Goal: Task Accomplishment & Management: Complete application form

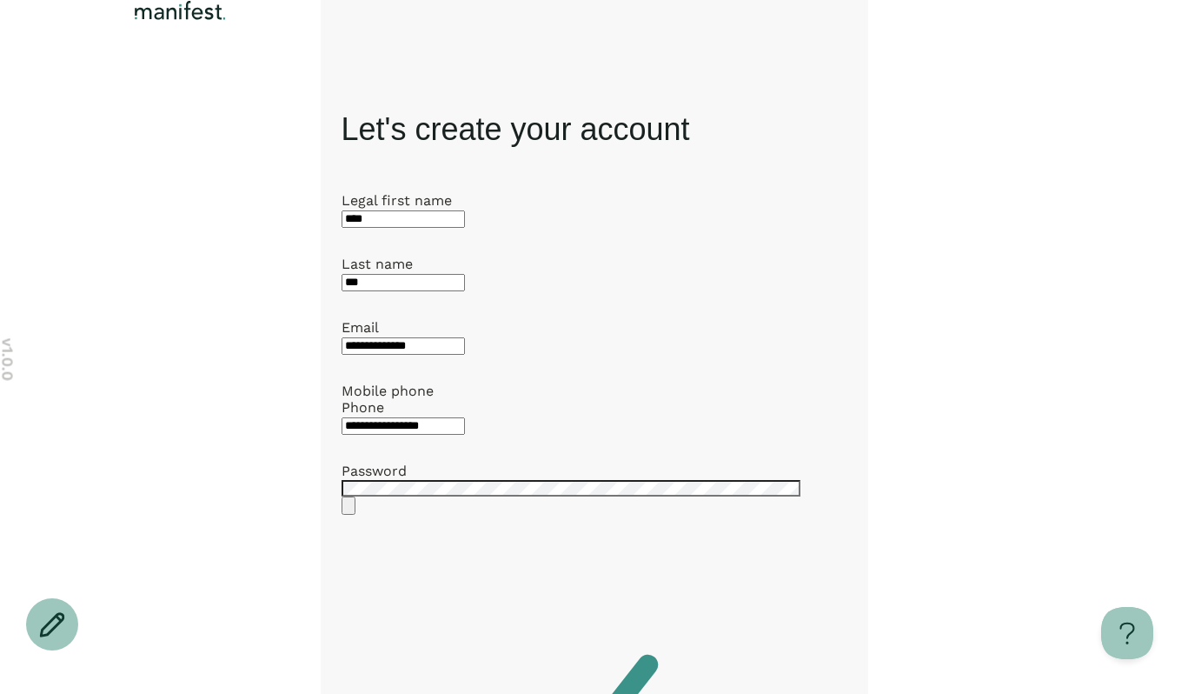
scroll to position [326, 0]
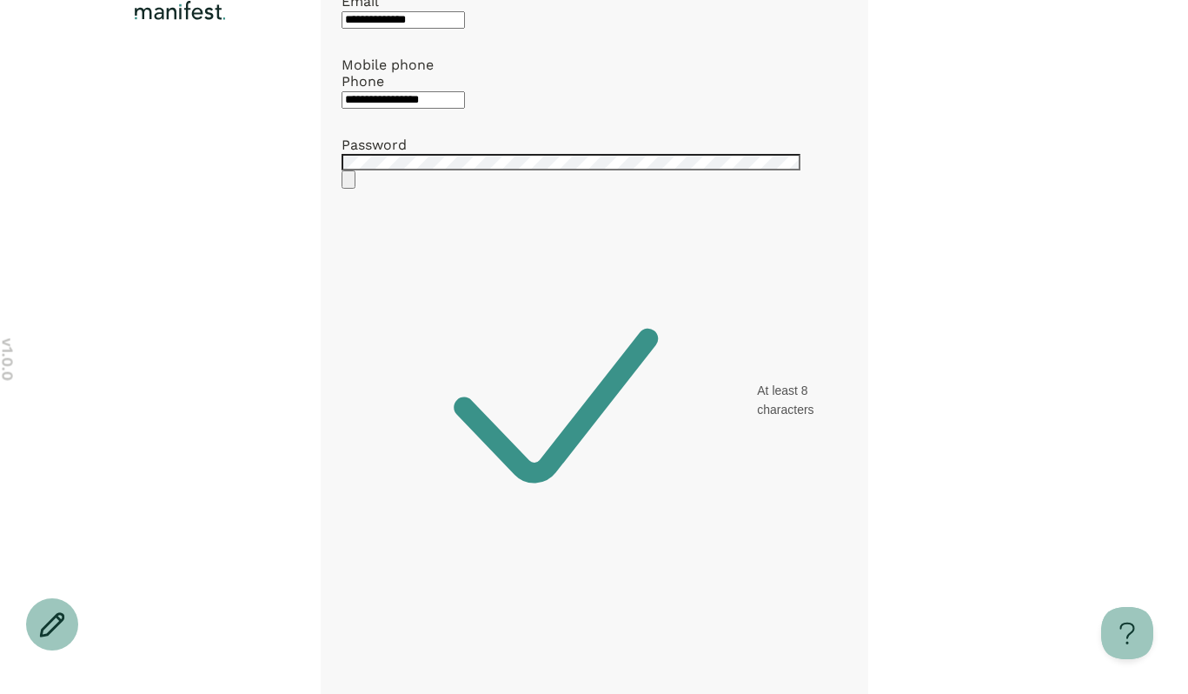
click at [190, 21] on img "Logo" at bounding box center [180, 10] width 100 height 21
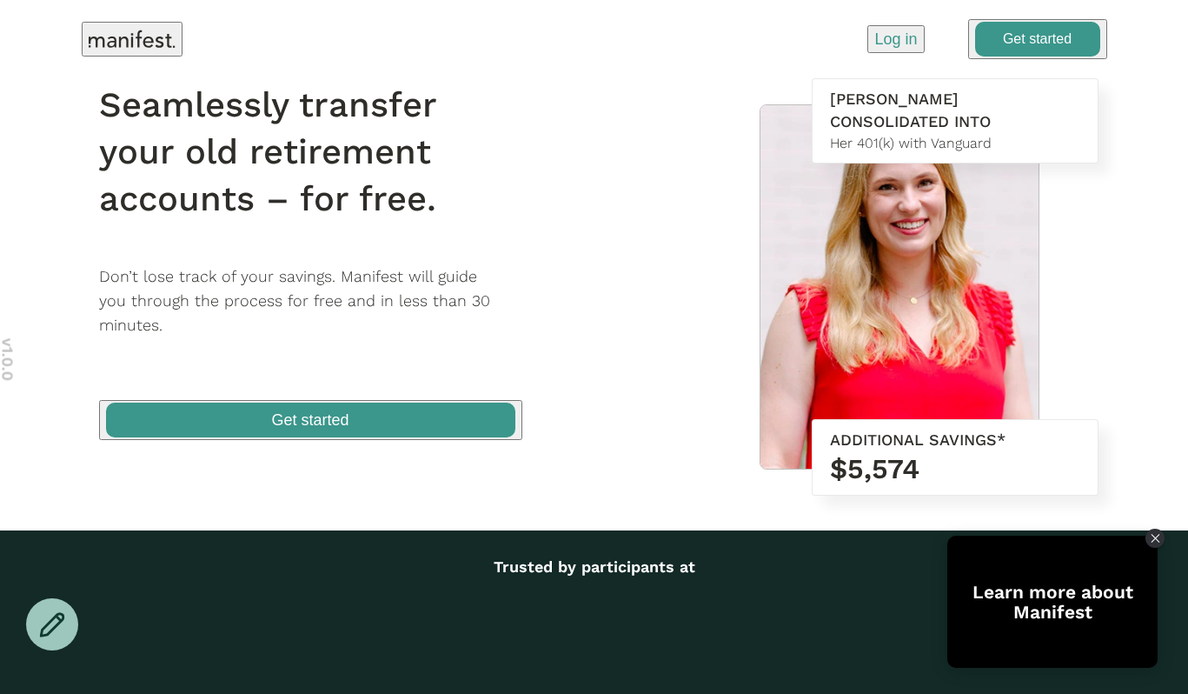
click at [886, 33] on p "Log in" at bounding box center [896, 39] width 43 height 23
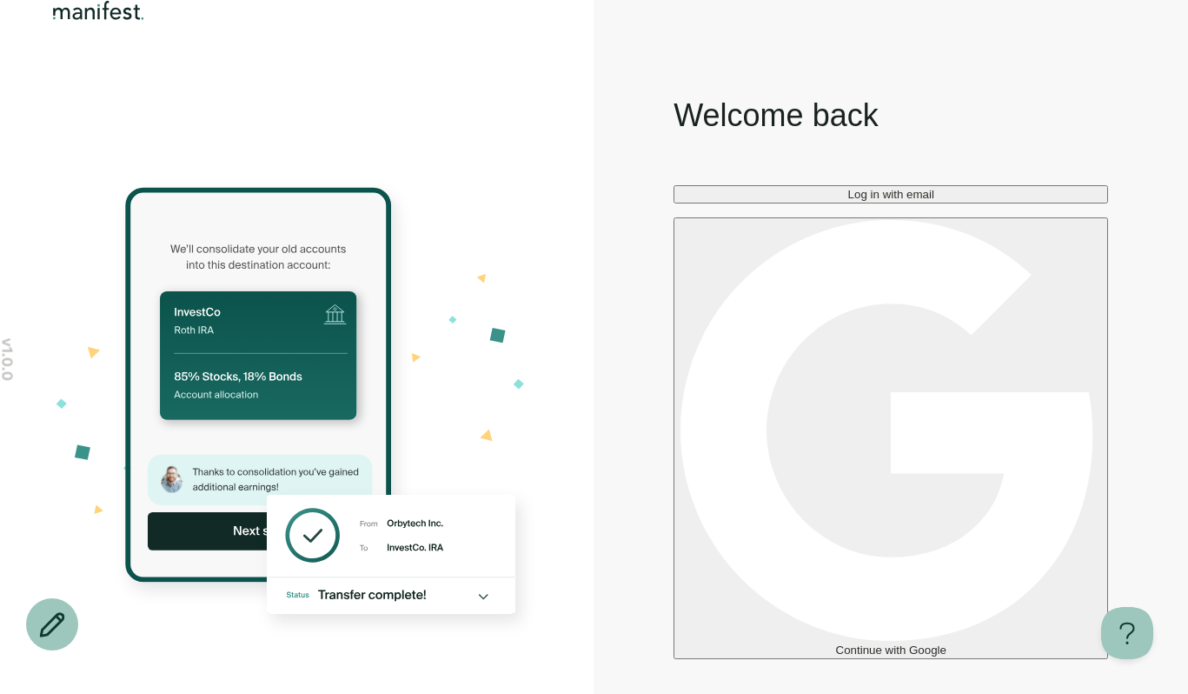
click at [837, 643] on span "Continue with Google" at bounding box center [891, 649] width 110 height 13
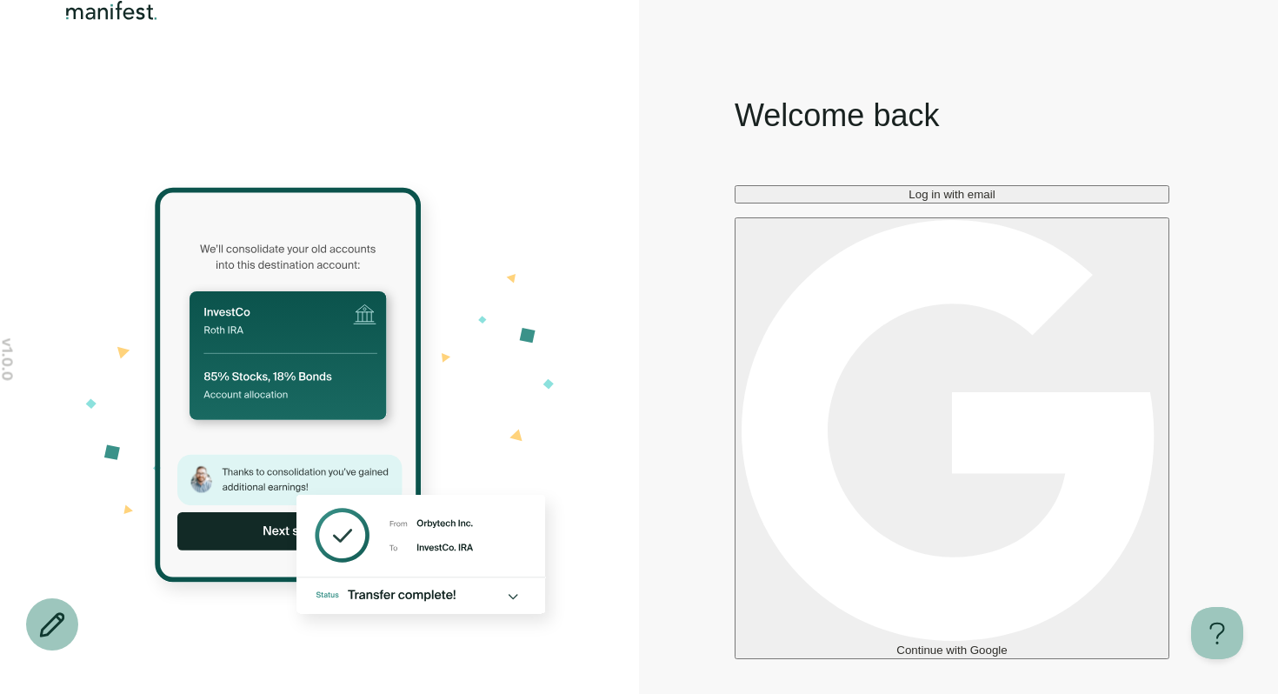
click at [899, 453] on button "Continue with Google" at bounding box center [952, 438] width 435 height 442
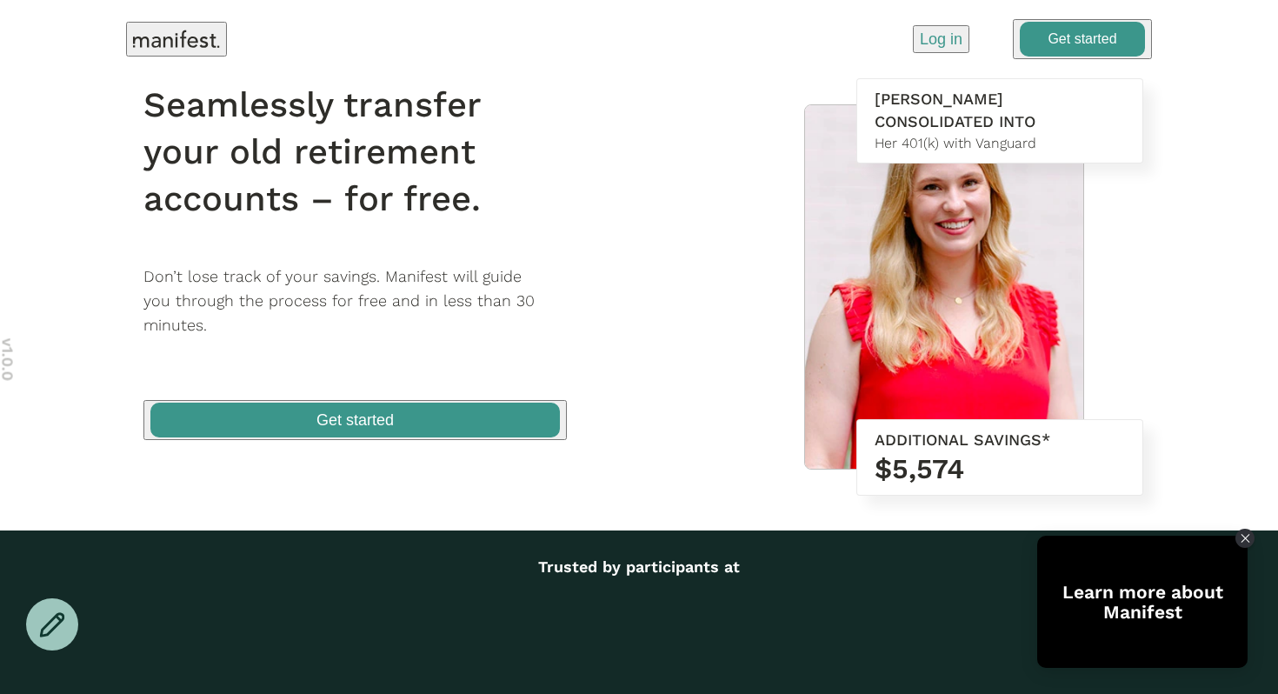
click at [1055, 37] on span "button" at bounding box center [1083, 39] width 136 height 37
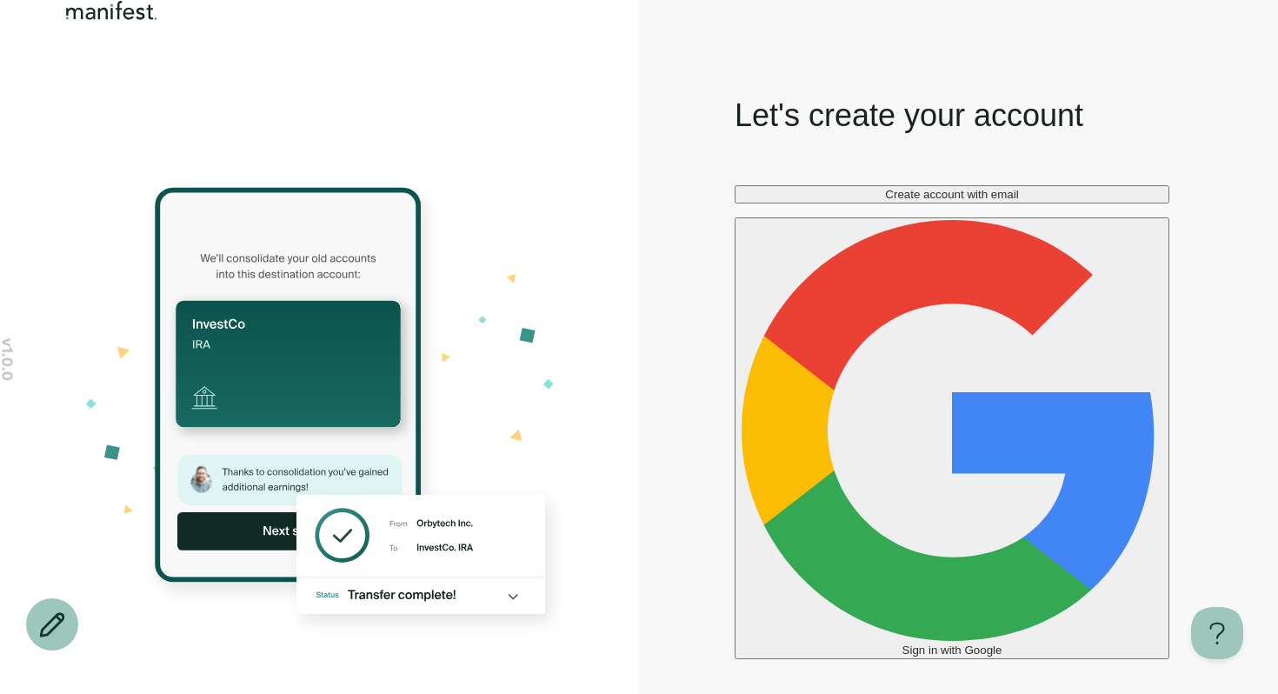
click at [977, 203] on button "Create account with email" at bounding box center [952, 194] width 435 height 18
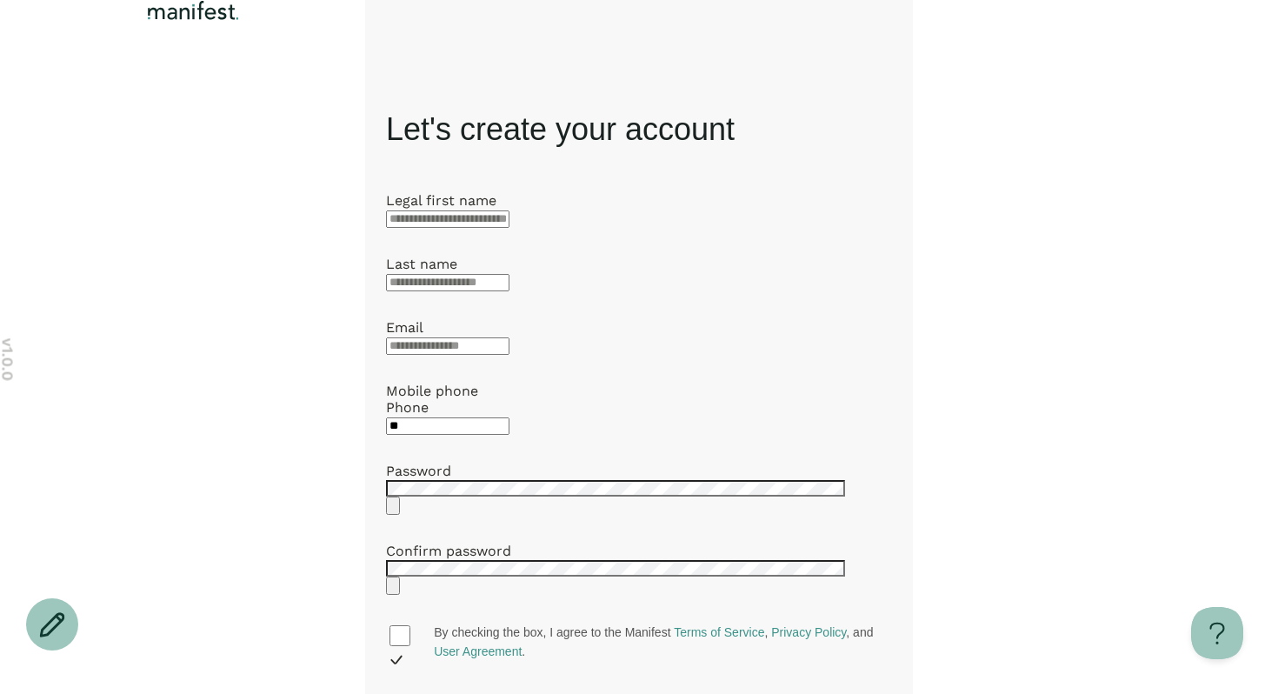
click at [451, 206] on label "Legal first name" at bounding box center [441, 200] width 110 height 17
click at [451, 218] on div at bounding box center [639, 218] width 506 height 19
click at [457, 228] on input "text" at bounding box center [447, 218] width 123 height 17
type input "****"
click at [442, 291] on div at bounding box center [639, 281] width 506 height 19
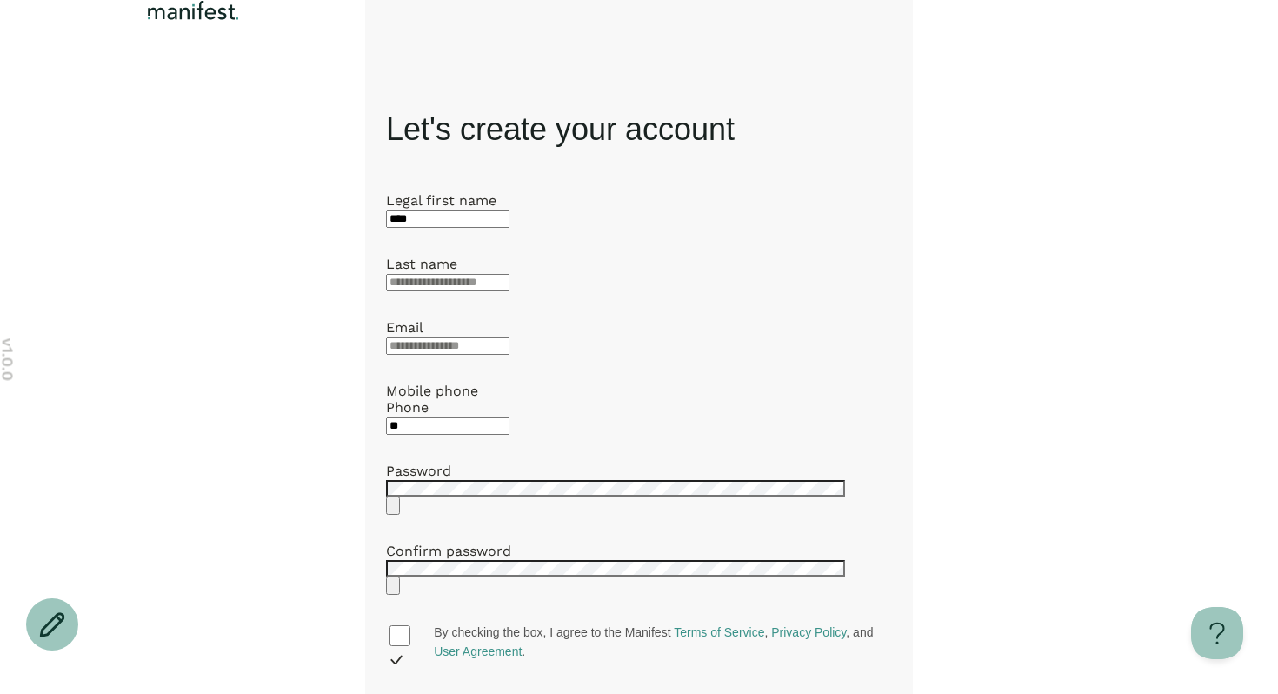
click at [438, 291] on input "text" at bounding box center [447, 282] width 123 height 17
type input "***"
click at [428, 355] on input "email" at bounding box center [447, 345] width 123 height 17
type input "**********"
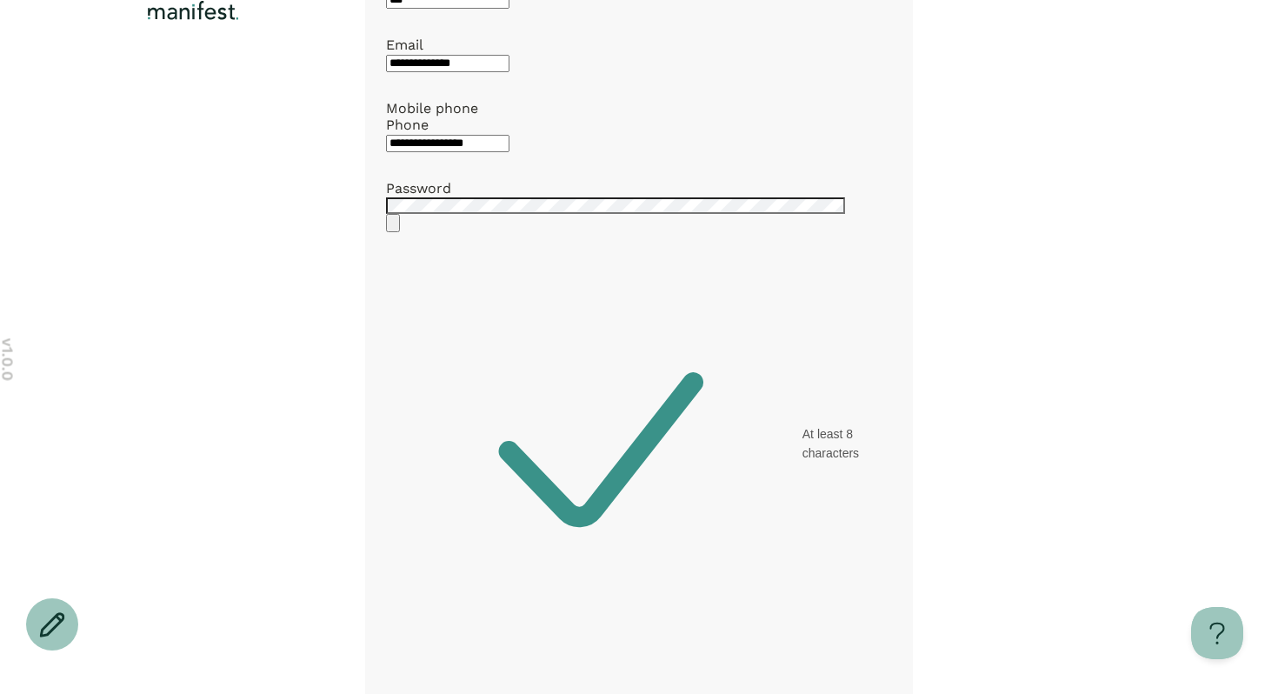
scroll to position [280, 0]
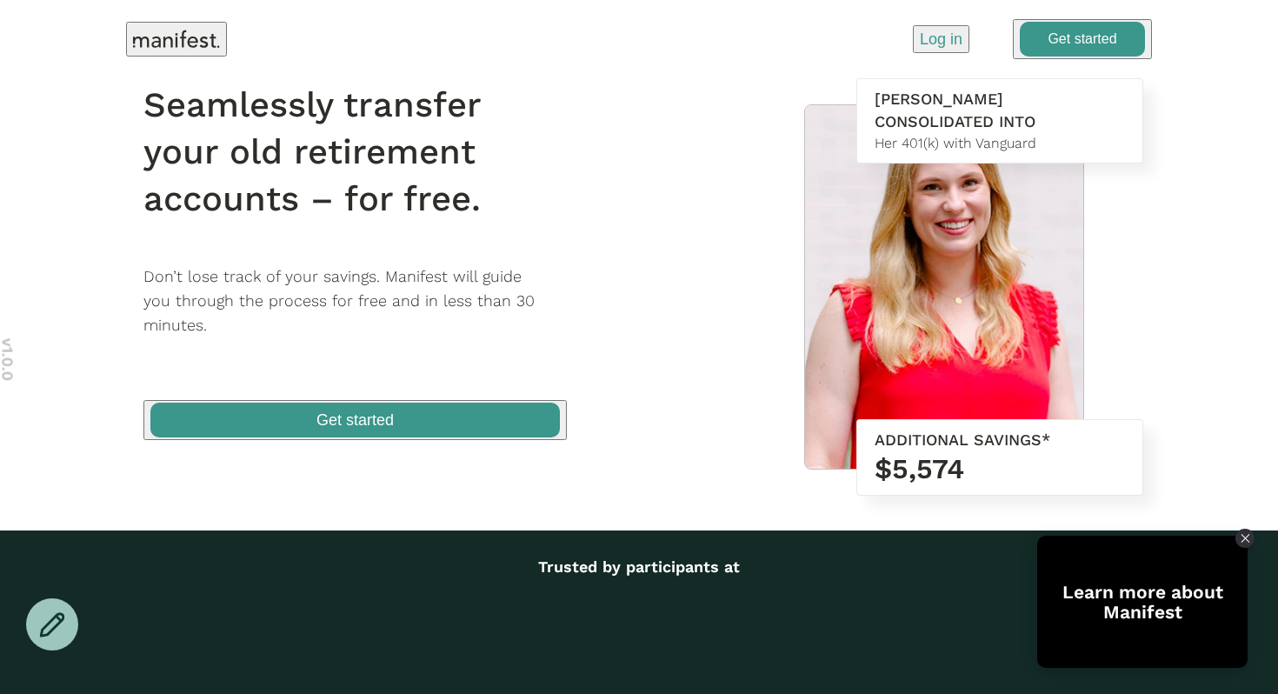
click at [948, 43] on p "Log in" at bounding box center [941, 39] width 43 height 23
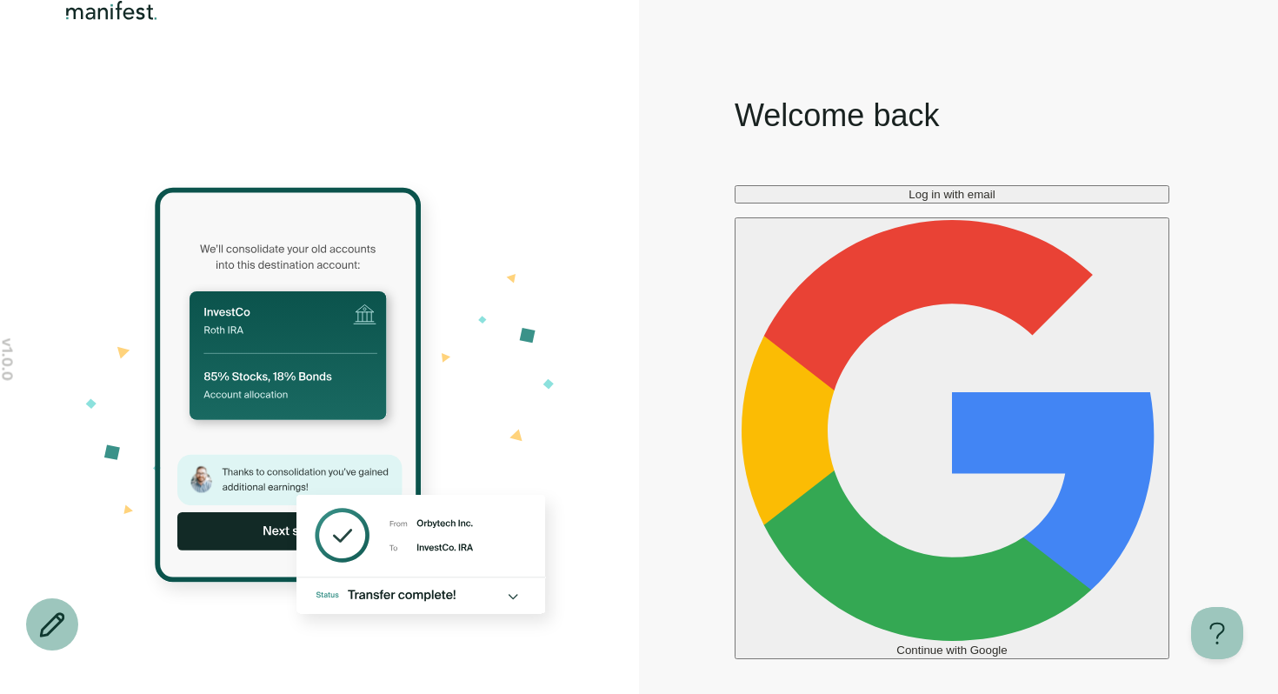
click at [860, 203] on button "Log in with email" at bounding box center [952, 194] width 435 height 18
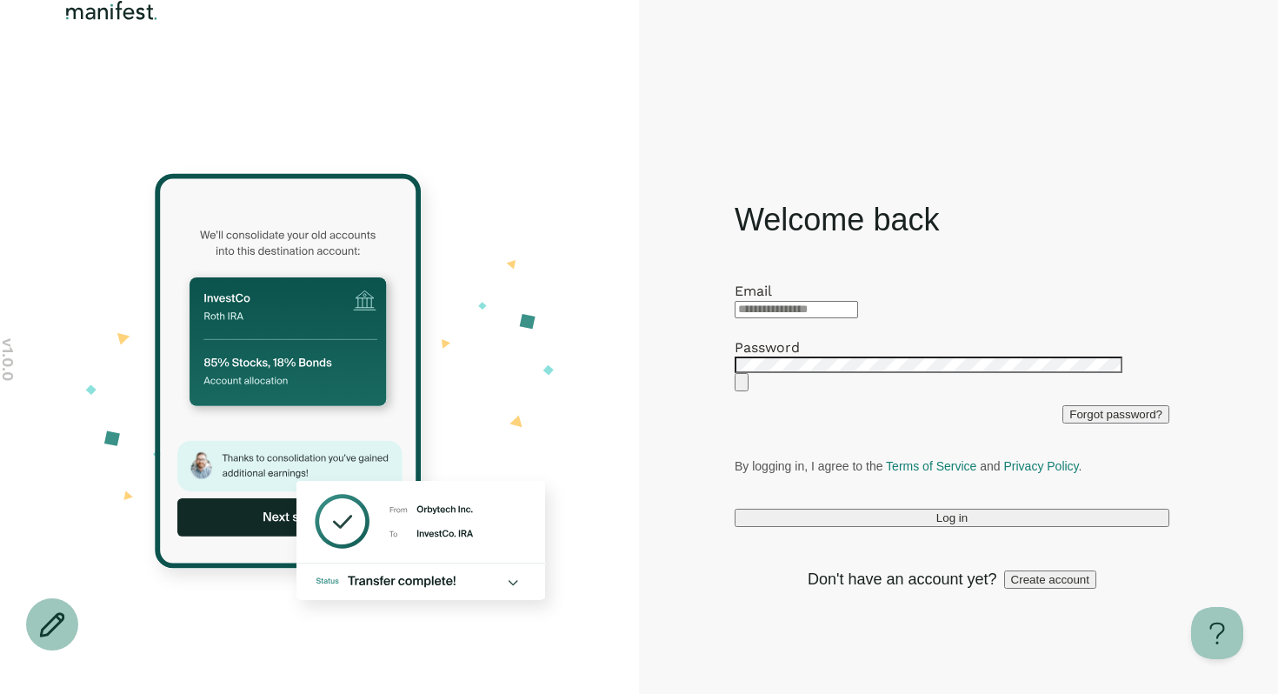
click at [796, 299] on div at bounding box center [952, 308] width 435 height 19
click at [786, 299] on div at bounding box center [952, 308] width 435 height 19
click at [789, 300] on div at bounding box center [952, 308] width 435 height 19
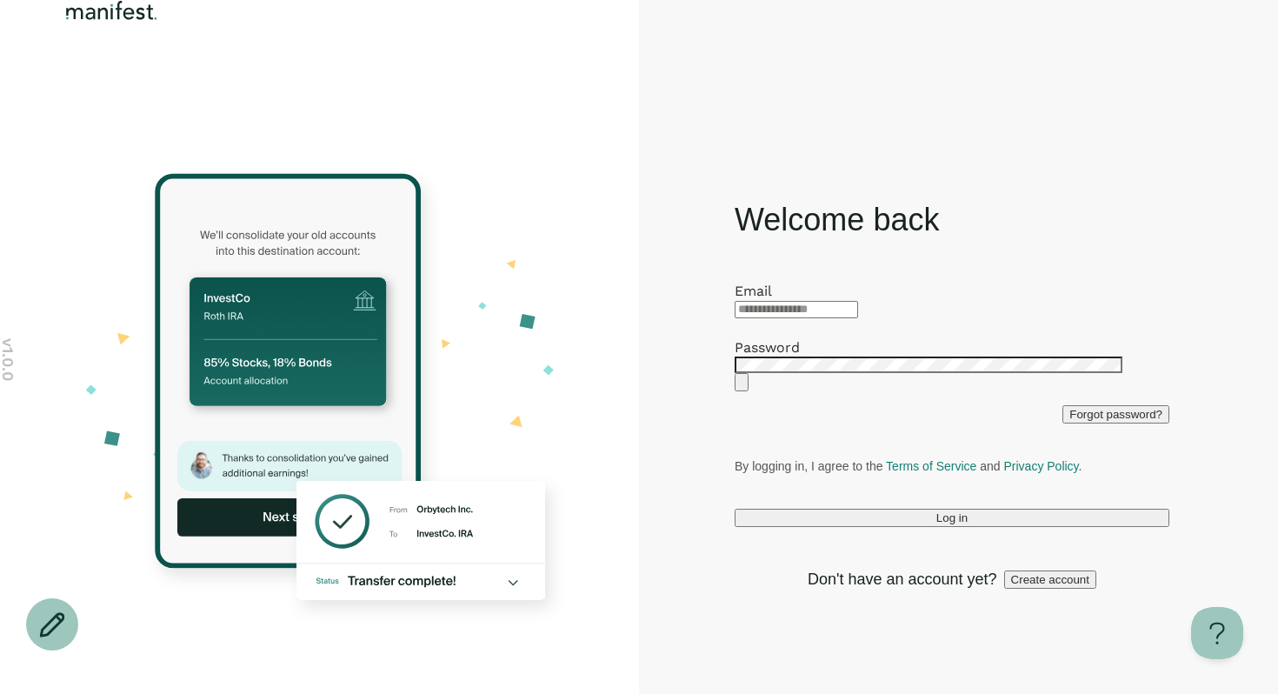
click at [786, 301] on input "text" at bounding box center [796, 309] width 123 height 17
type input "**********"
click at [854, 516] on form "**********" at bounding box center [952, 405] width 435 height 244
click at [855, 527] on button "Log in" at bounding box center [952, 518] width 435 height 18
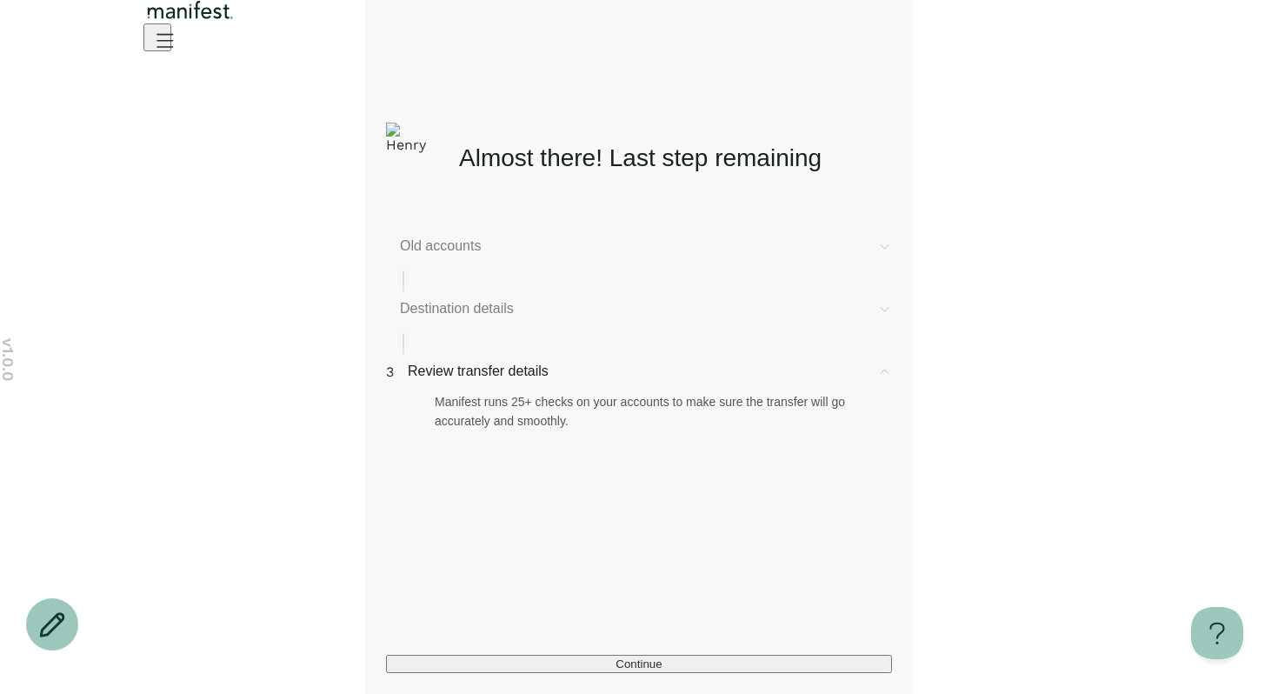
drag, startPoint x: 312, startPoint y: 228, endPoint x: 341, endPoint y: 368, distance: 142.9
click at [312, 228] on div "v 1.0.0 Almost there! Last step remaining Old accounts Destination details 3 Re…" at bounding box center [639, 347] width 1278 height 694
drag, startPoint x: 633, startPoint y: 216, endPoint x: 556, endPoint y: 246, distance: 83.1
click at [629, 220] on div "Almost there! Last step remaining Old accounts Destination details 3 Review tra…" at bounding box center [639, 384] width 506 height 578
click at [443, 249] on span "Old accounts" at bounding box center [631, 246] width 463 height 21
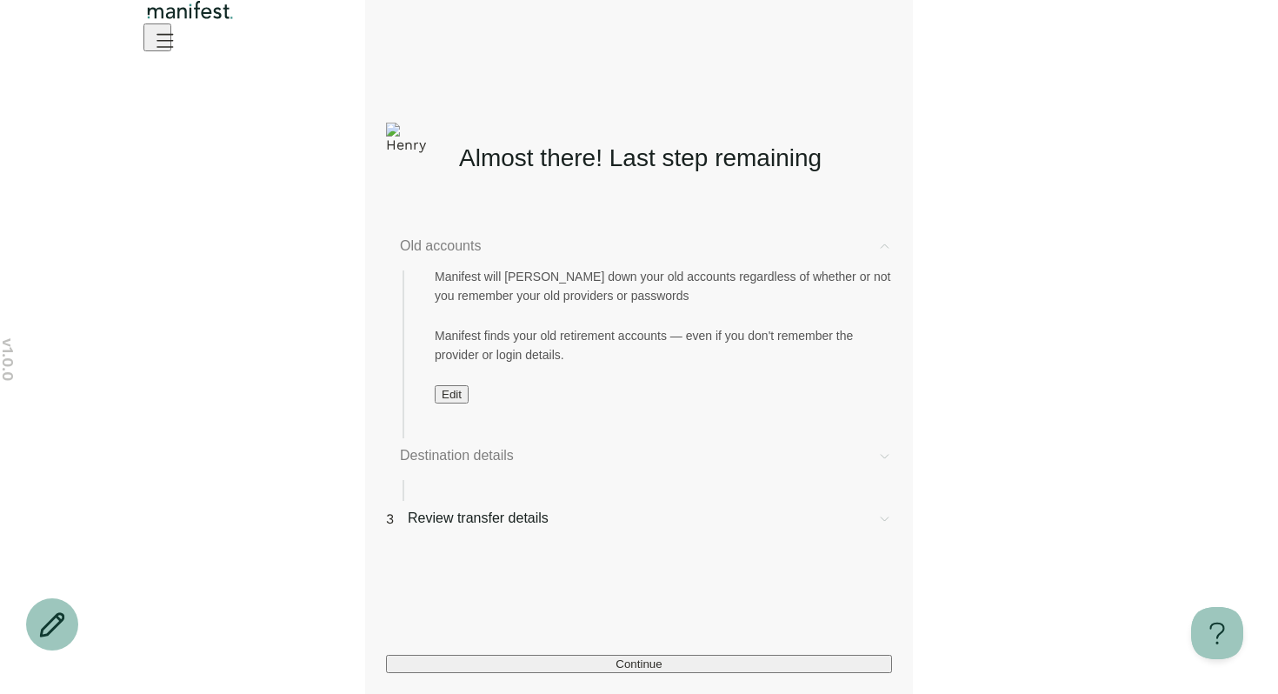
drag, startPoint x: 451, startPoint y: 246, endPoint x: 468, endPoint y: 346, distance: 101.3
click at [451, 246] on span "Old accounts" at bounding box center [631, 246] width 463 height 21
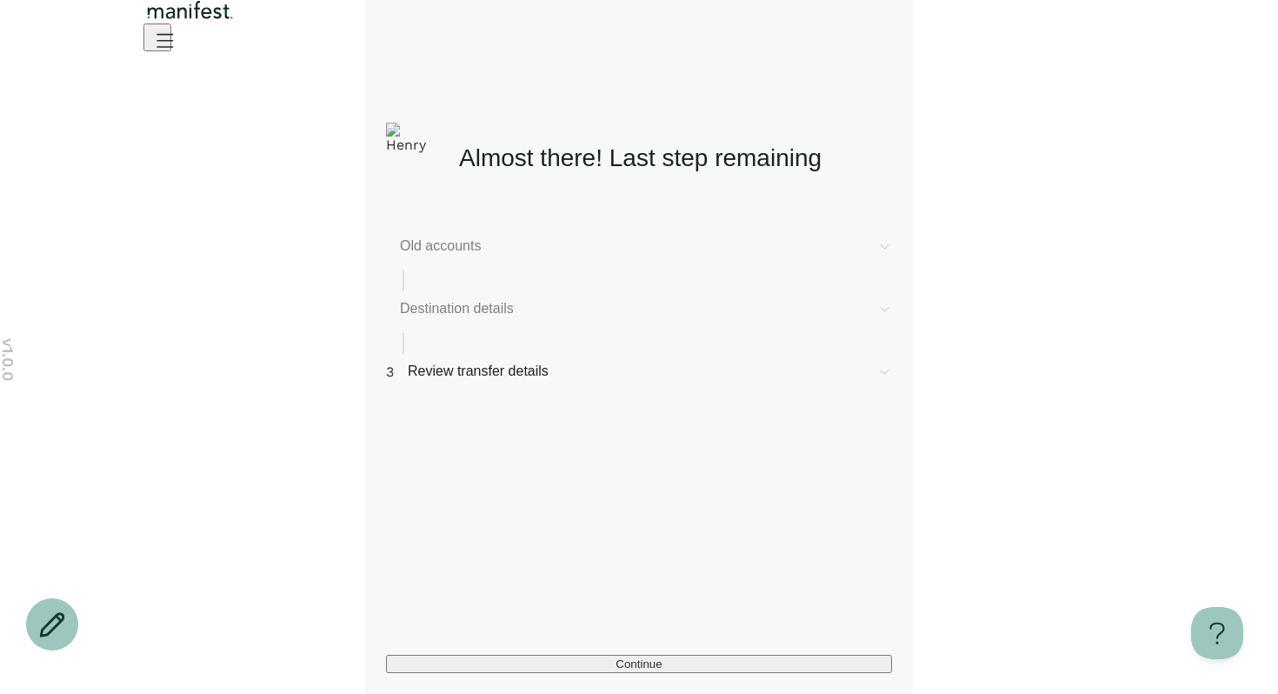
click at [178, 50] on icon "Open menu" at bounding box center [164, 40] width 28 height 28
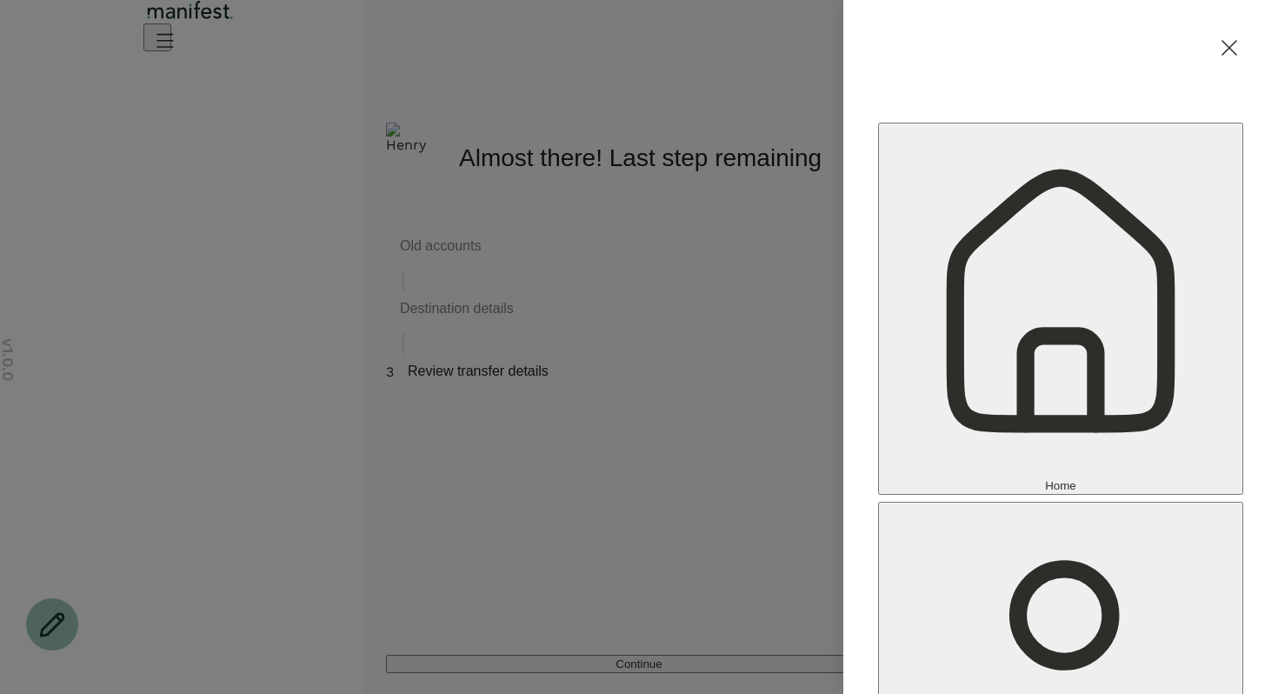
click at [755, 92] on div "Home Settings Sign out" at bounding box center [639, 347] width 1278 height 694
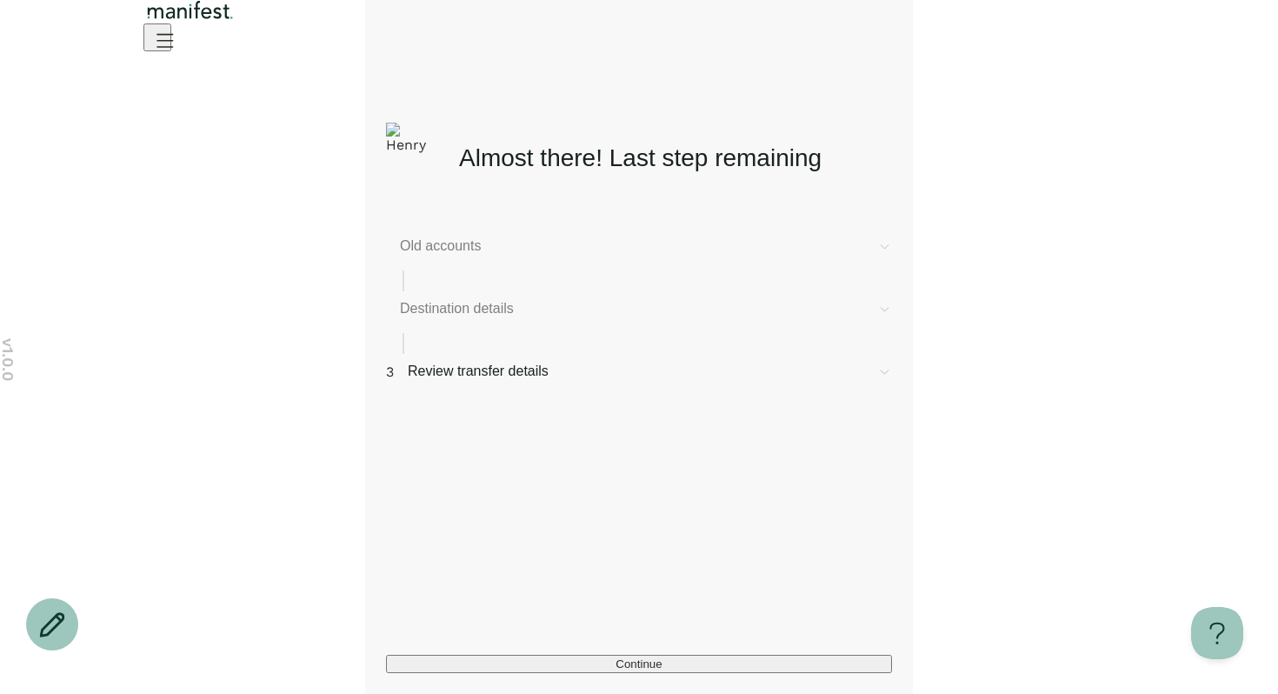
click at [447, 253] on span "Old accounts" at bounding box center [631, 246] width 463 height 21
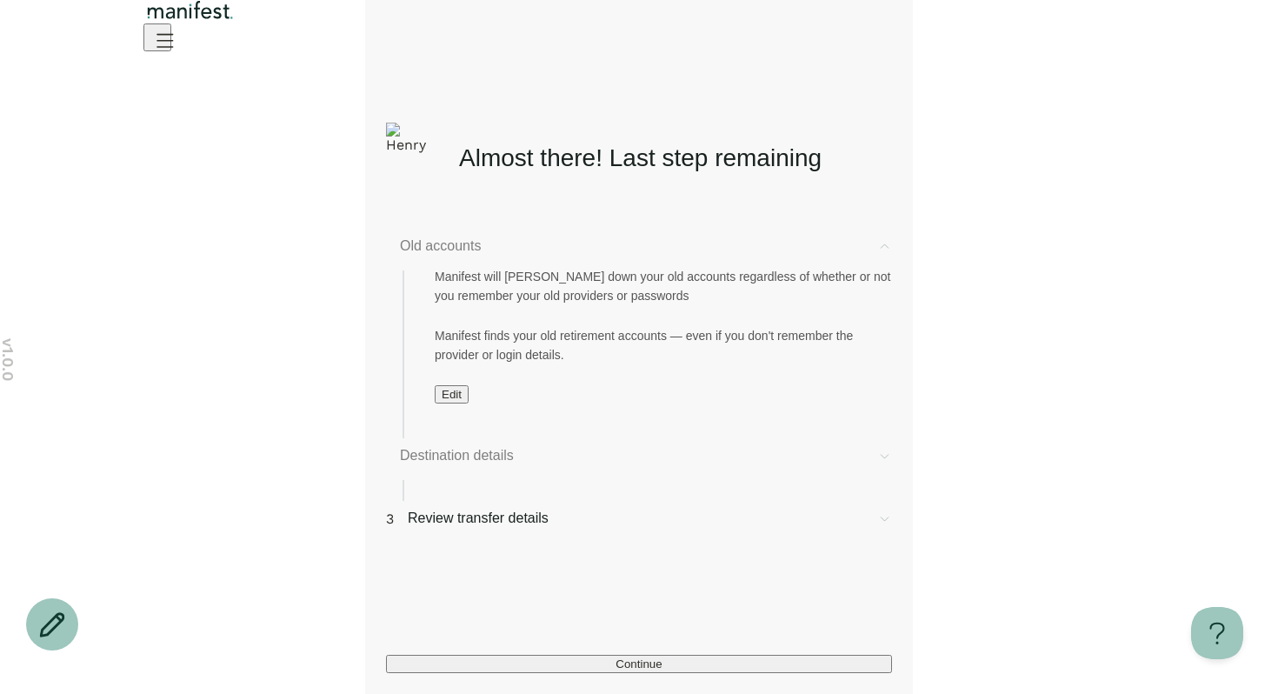
click at [455, 401] on span "Edit" at bounding box center [452, 394] width 20 height 13
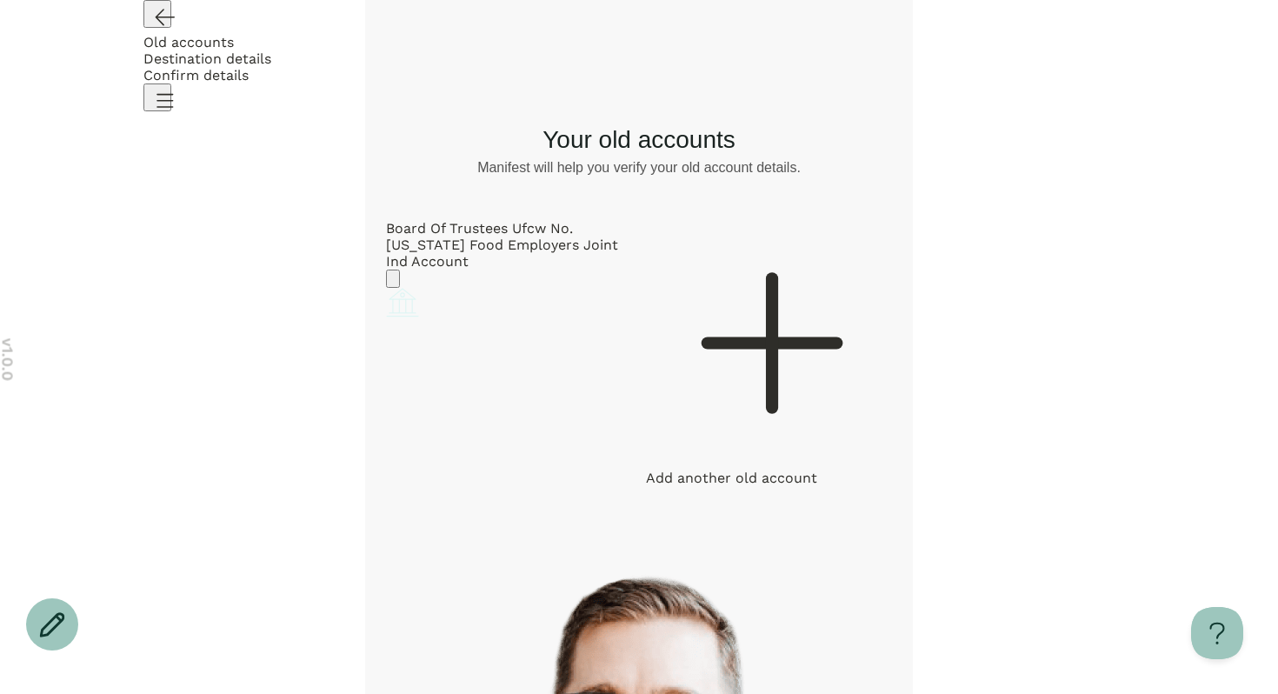
drag, startPoint x: 667, startPoint y: 188, endPoint x: 652, endPoint y: 188, distance: 14.8
click at [668, 188] on div "Your old accounts Manifest will help you verify your old account details. Board…" at bounding box center [639, 304] width 506 height 363
click at [156, 25] on icon "Go back" at bounding box center [165, 18] width 18 height 16
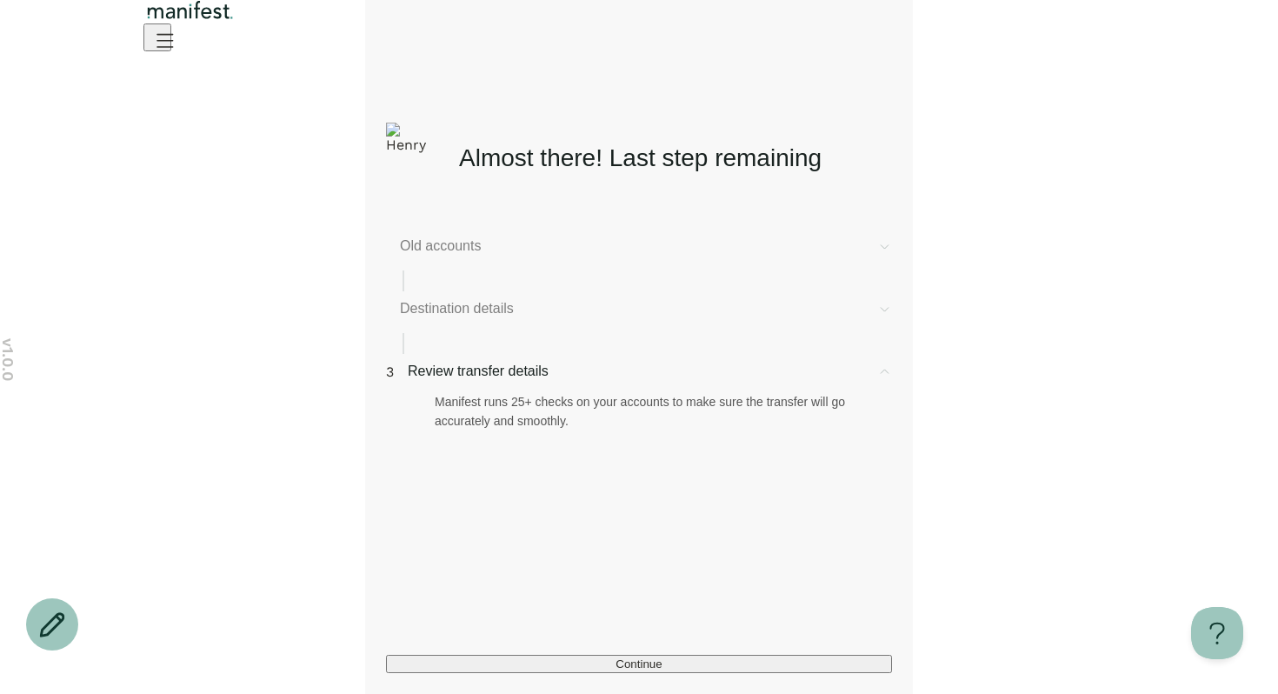
click at [494, 256] on span "Old accounts" at bounding box center [631, 246] width 463 height 21
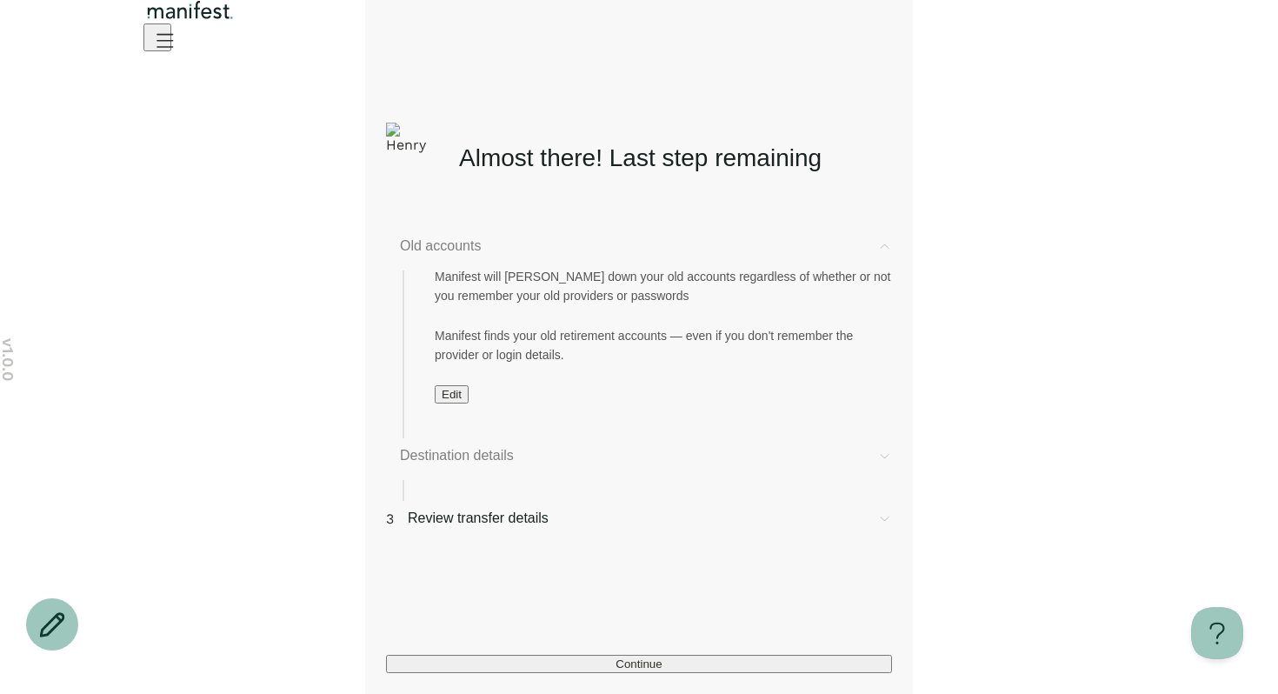
click at [461, 401] on span "Edit" at bounding box center [452, 394] width 20 height 13
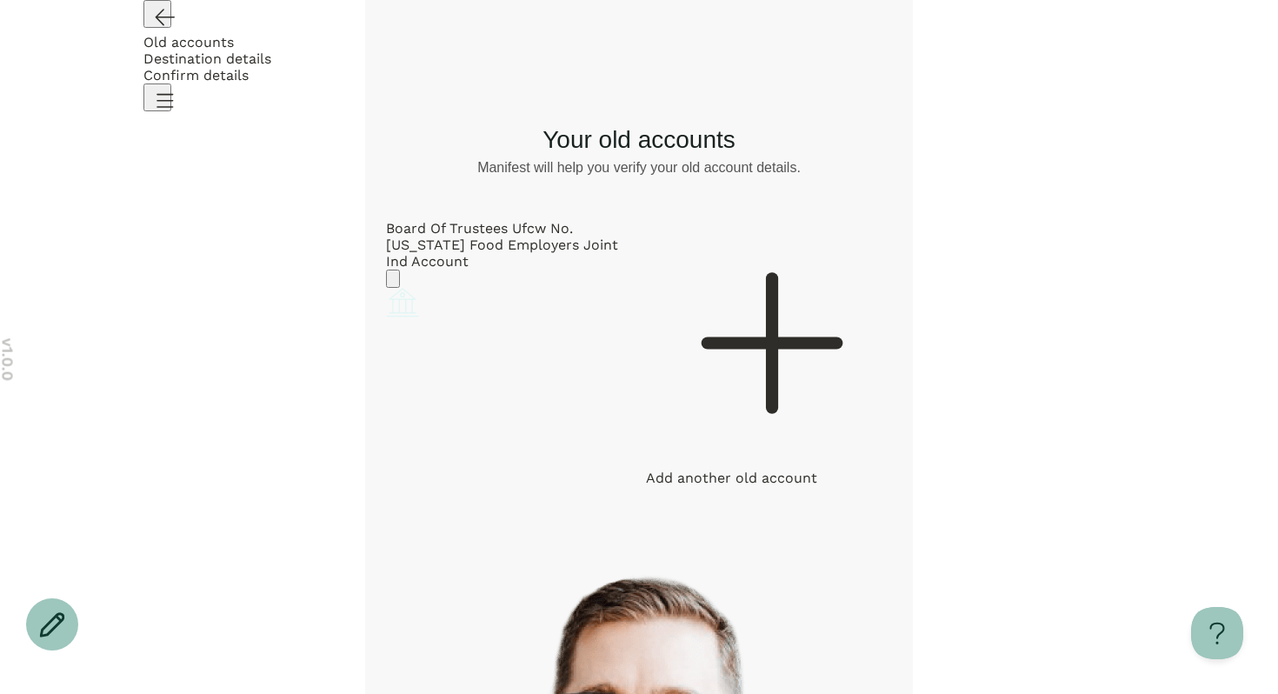
click at [492, 270] on div "Board Of Trustees Ufcw No. [US_STATE] Food Employers Joint Ind Account" at bounding box center [509, 245] width 246 height 50
click at [154, 30] on icon "Go back" at bounding box center [164, 17] width 28 height 28
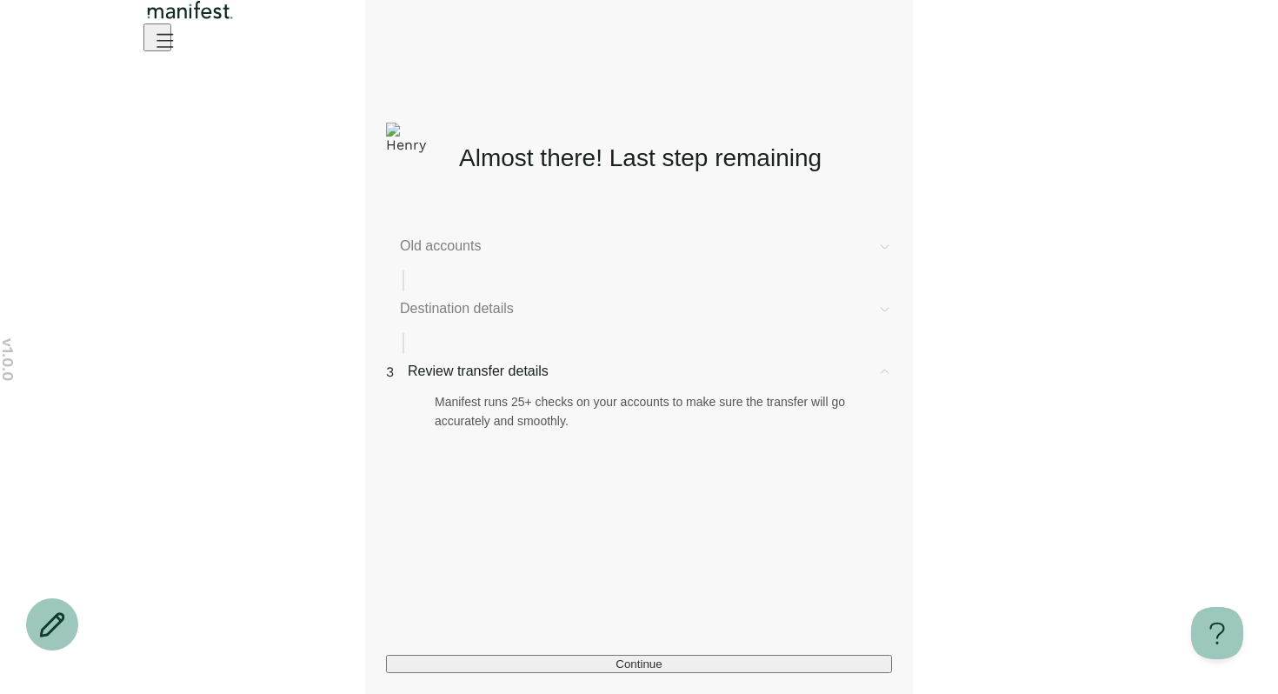
click at [237, 20] on img "Logo" at bounding box center [190, 10] width 94 height 20
click at [544, 315] on span "Destination details" at bounding box center [631, 308] width 463 height 21
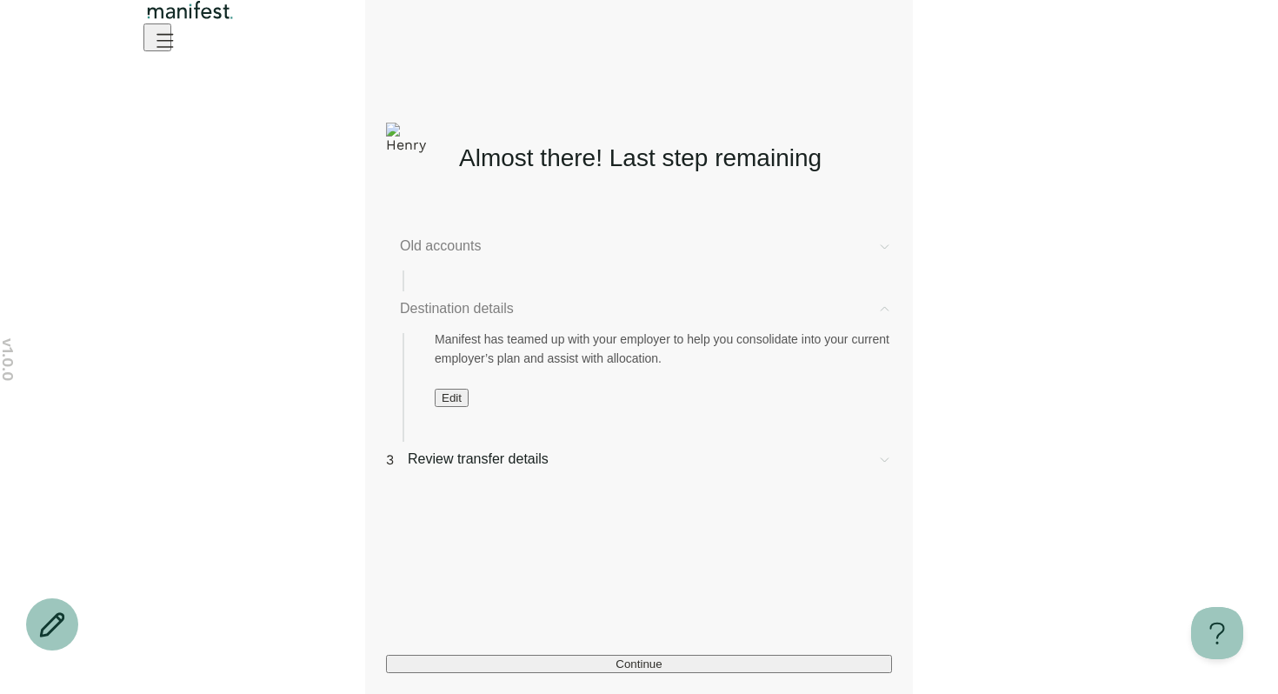
click at [433, 407] on div "Manifest has teamed up with your employer to help you consolidate into your cur…" at bounding box center [639, 363] width 506 height 88
click at [451, 404] on span "Edit" at bounding box center [452, 397] width 20 height 13
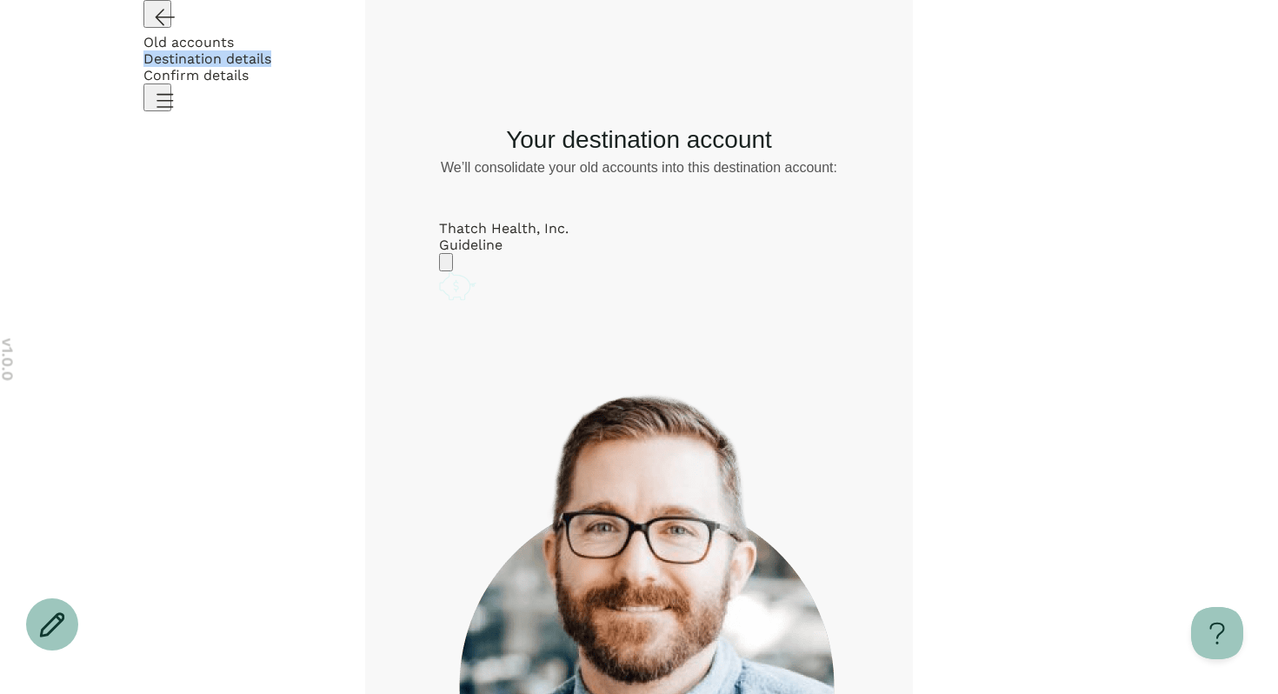
drag, startPoint x: 601, startPoint y: 44, endPoint x: 691, endPoint y: 44, distance: 90.4
click at [691, 50] on div "Destination details" at bounding box center [638, 58] width 991 height 17
click at [694, 93] on header "Old accounts Destination details Confirm details" at bounding box center [639, 47] width 1278 height 95
click at [249, 67] on span "Confirm details" at bounding box center [195, 75] width 105 height 17
click at [812, 103] on div "What would you like to do? Remove Edit Go back Your destination account We’ll c…" at bounding box center [639, 511] width 506 height 832
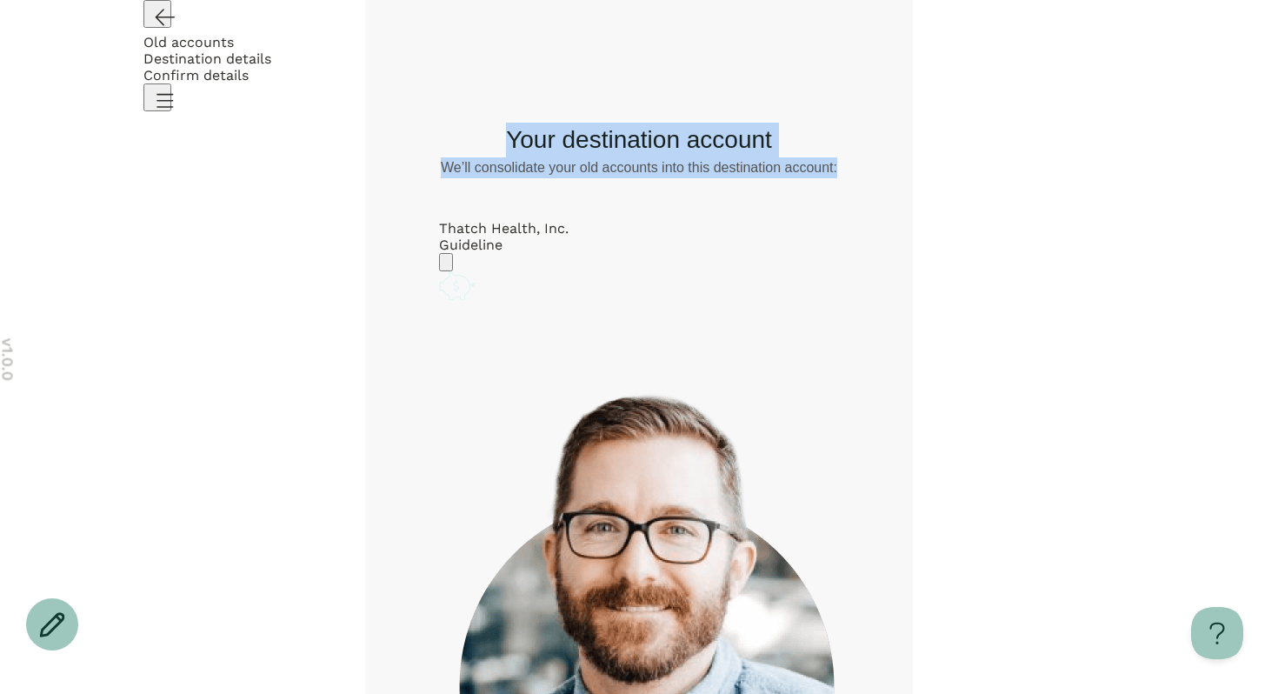
drag, startPoint x: 511, startPoint y: 134, endPoint x: 666, endPoint y: 191, distance: 165.0
click at [663, 192] on div "Your destination account We’ll consolidate your old accounts into this destinat…" at bounding box center [639, 214] width 506 height 182
click at [666, 191] on div "Your destination account We’ll consolidate your old accounts into this destinat…" at bounding box center [639, 214] width 506 height 182
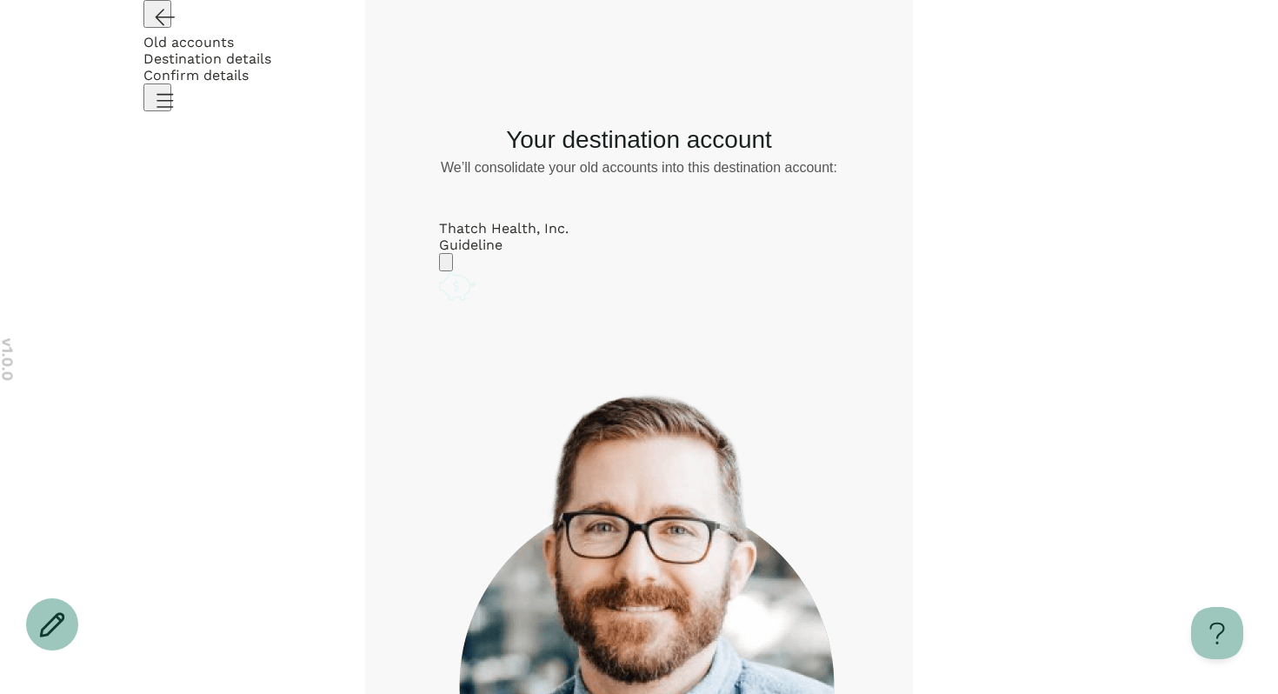
click at [154, 30] on icon "Go back" at bounding box center [164, 17] width 28 height 28
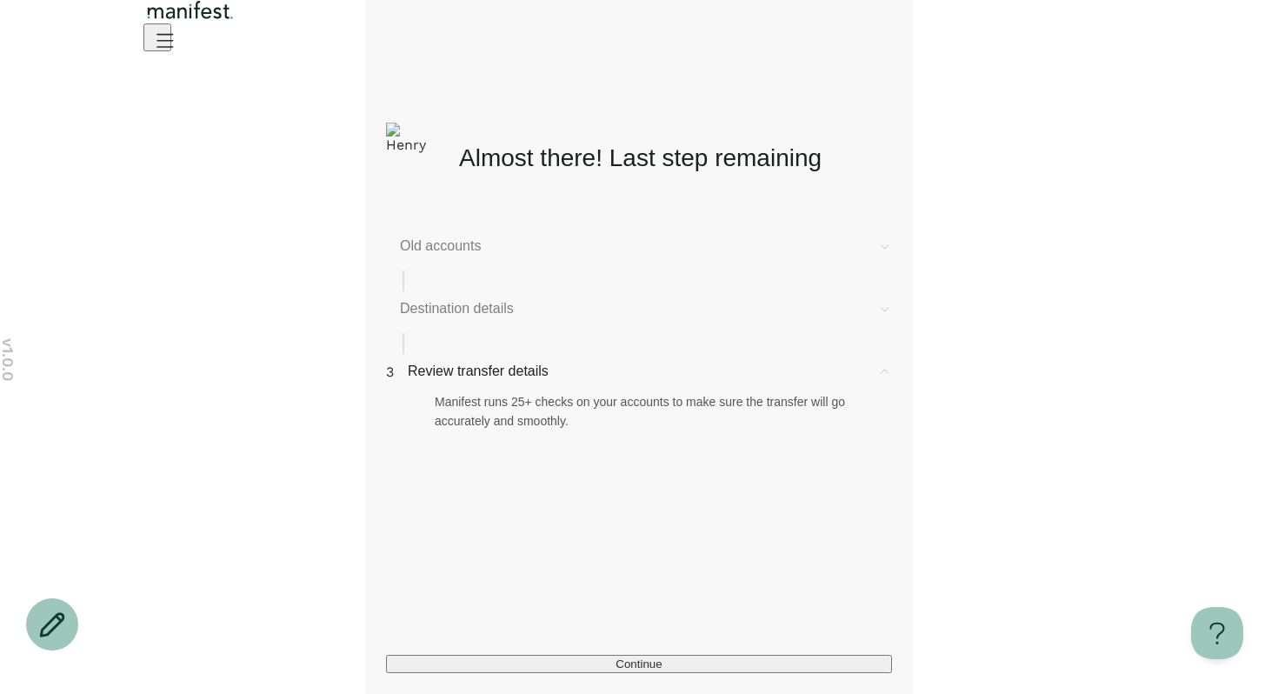
click at [278, 352] on div "v 1.0.0 Almost there! Last step remaining Old accounts Destination details 3 Re…" at bounding box center [639, 347] width 1278 height 694
click at [441, 271] on div "Old accounts" at bounding box center [639, 264] width 506 height 56
click at [451, 256] on span "Old accounts" at bounding box center [631, 246] width 463 height 21
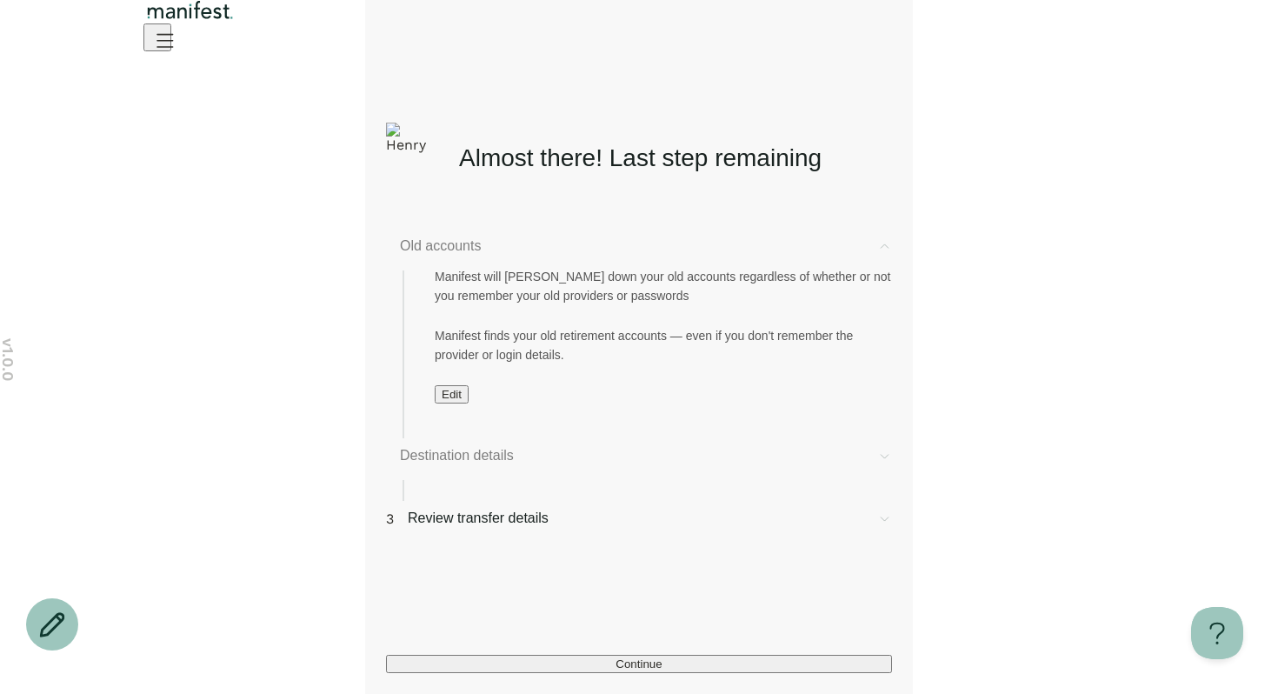
click at [463, 397] on button "Edit" at bounding box center [452, 394] width 34 height 18
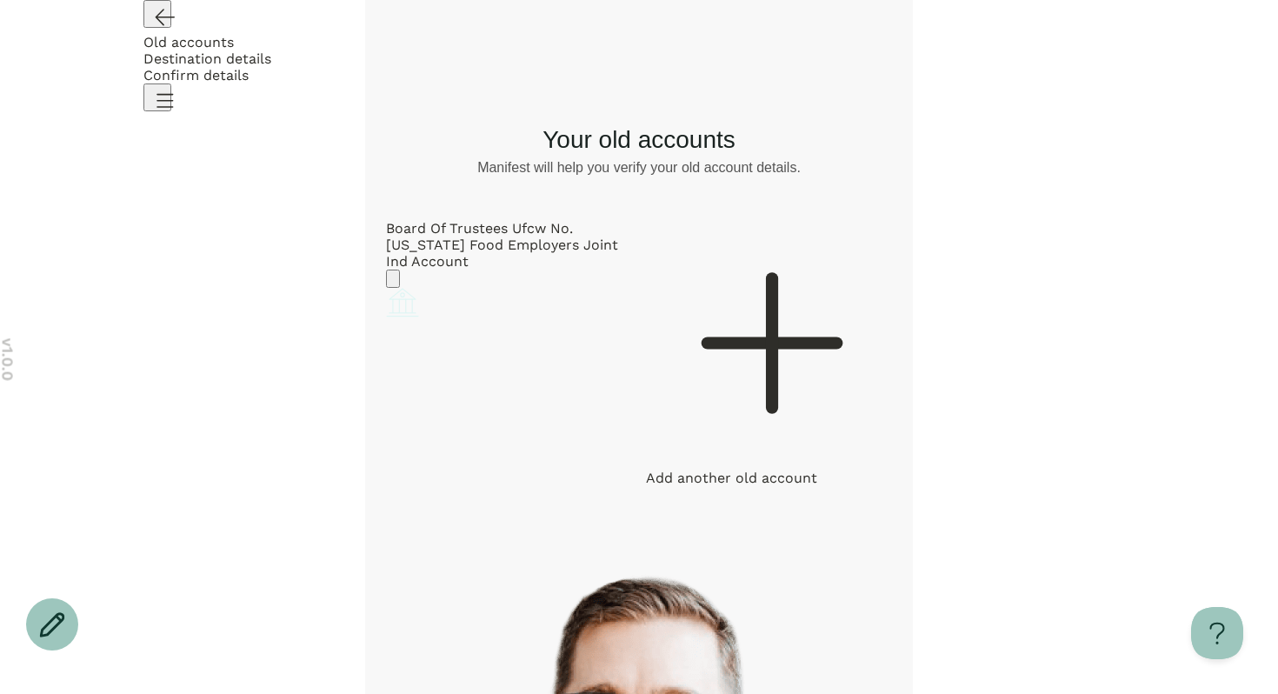
click at [155, 30] on icon "Go back" at bounding box center [164, 17] width 28 height 28
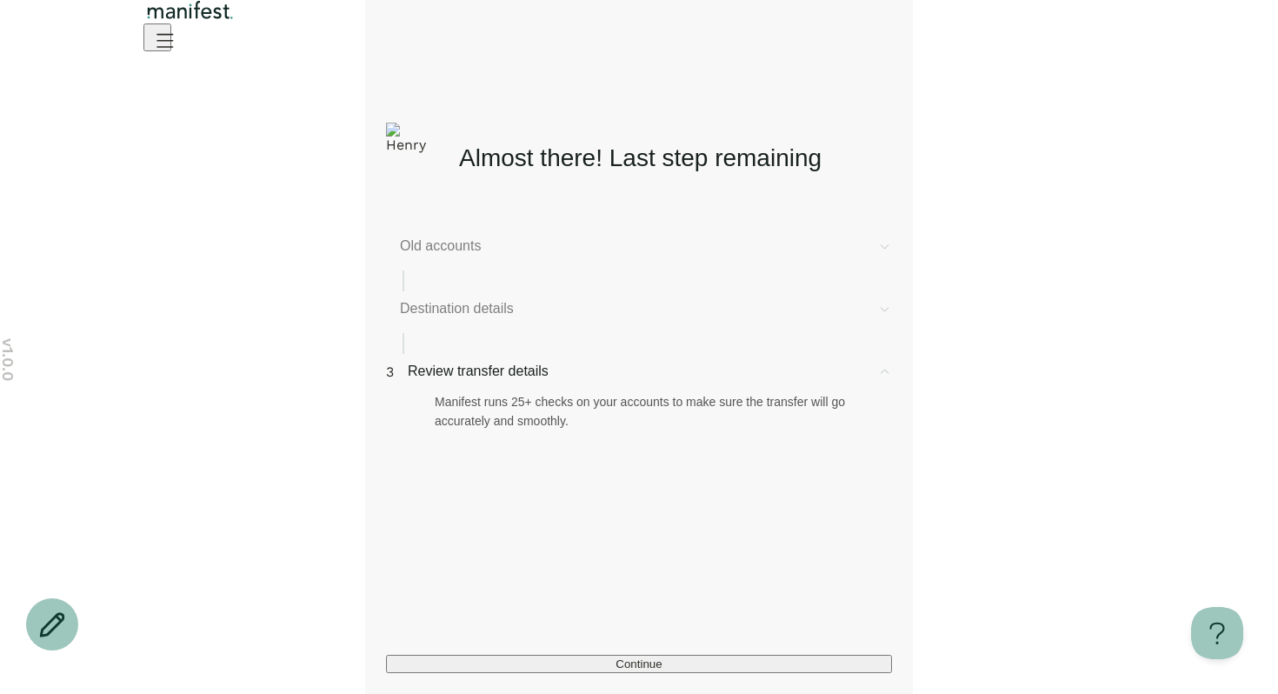
click at [451, 317] on span "Destination details" at bounding box center [631, 308] width 463 height 21
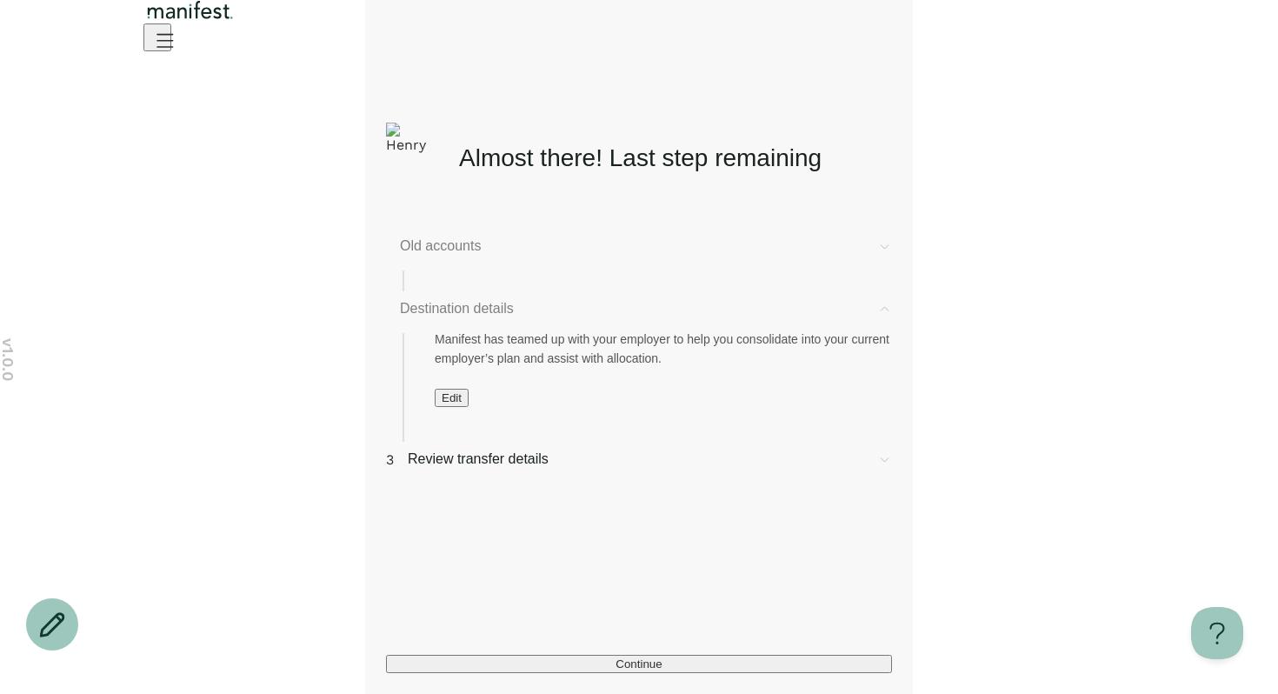
click at [469, 407] on button "Edit" at bounding box center [452, 398] width 34 height 18
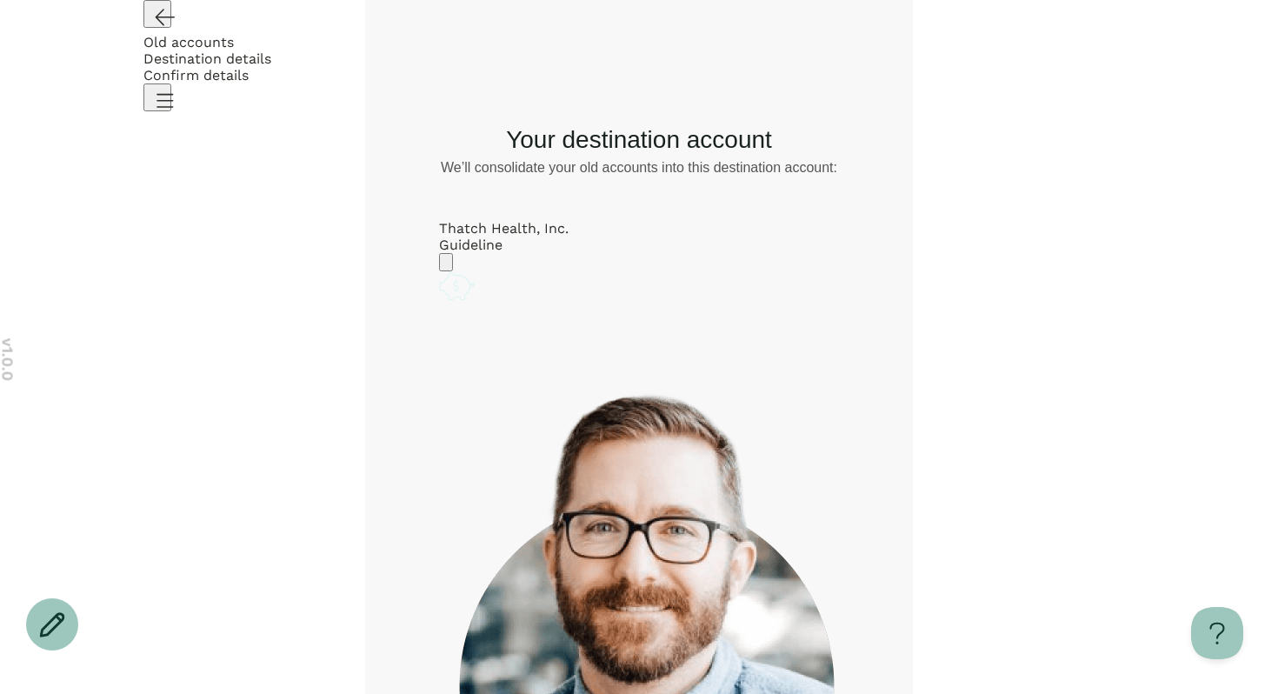
click at [163, 25] on icon "Go back" at bounding box center [165, 18] width 18 height 16
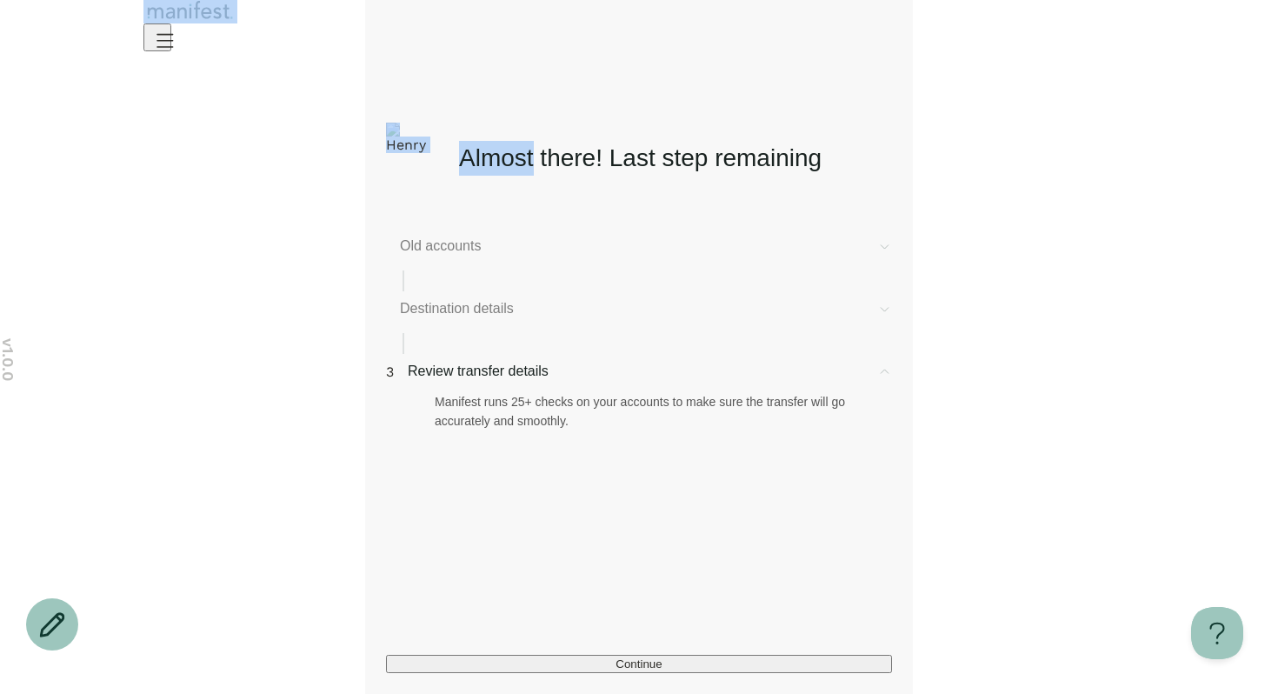
click at [163, 46] on div at bounding box center [639, 28] width 1252 height 57
click at [262, 133] on div "v 1.0.0 Almost there! Last step remaining Old accounts Destination details 3 Re…" at bounding box center [639, 347] width 1278 height 694
